Goal: Information Seeking & Learning: Learn about a topic

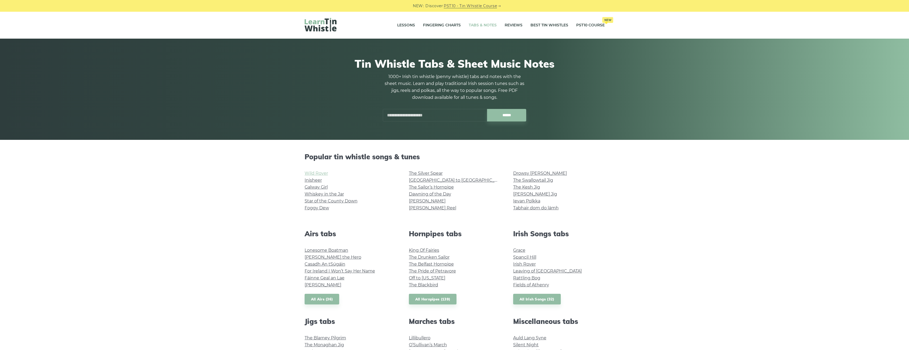
click at [317, 171] on link "Wild Rover" at bounding box center [316, 173] width 23 height 5
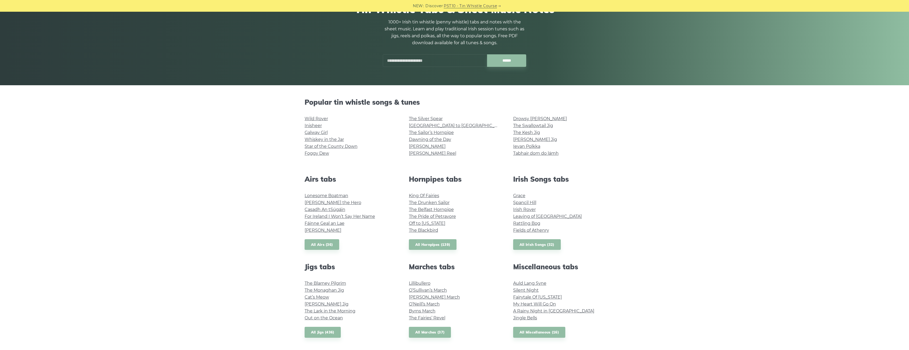
scroll to position [80, 0]
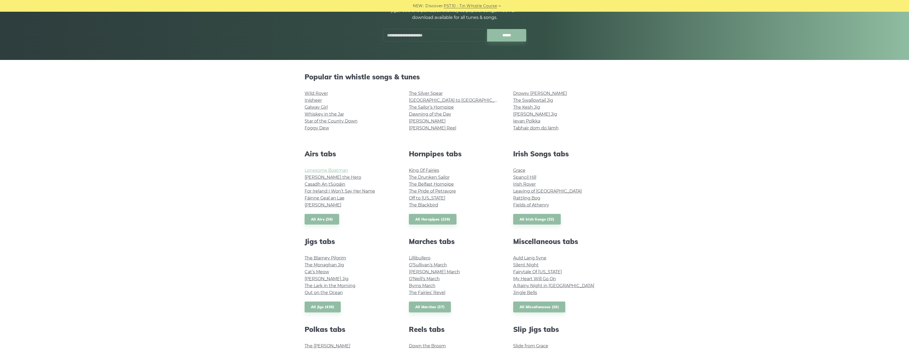
click at [325, 169] on link "Lonesome Boatman" at bounding box center [327, 170] width 44 height 5
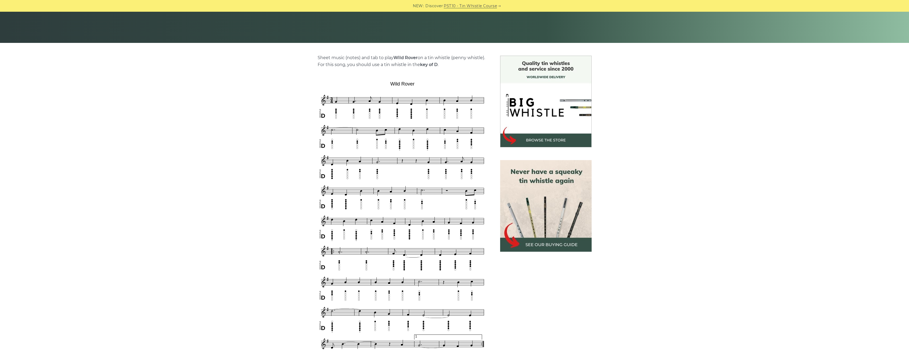
scroll to position [106, 0]
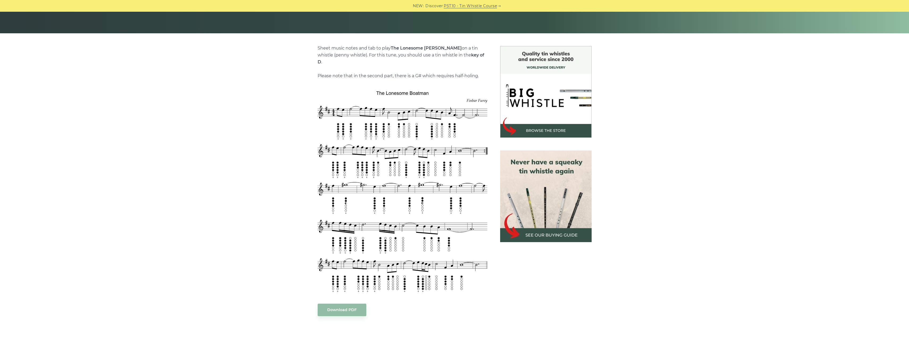
scroll to position [133, 0]
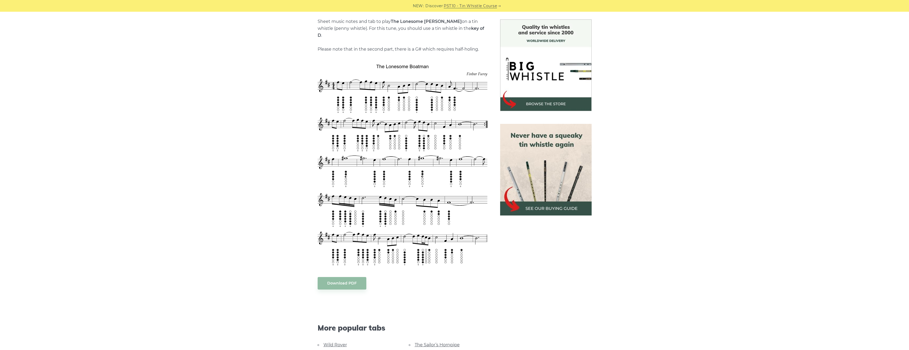
click at [436, 342] on link "The Sailor’s Hornpipe" at bounding box center [437, 344] width 45 height 5
